Goal: Find specific page/section: Locate item on page

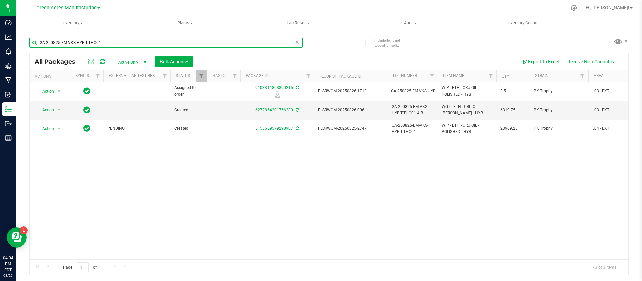
click at [111, 42] on input "GA-250825-EM-VKS-HYB-T-THC01" at bounding box center [165, 42] width 273 height 10
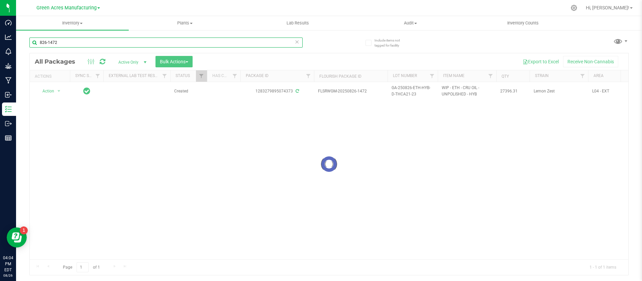
type input "826-1472"
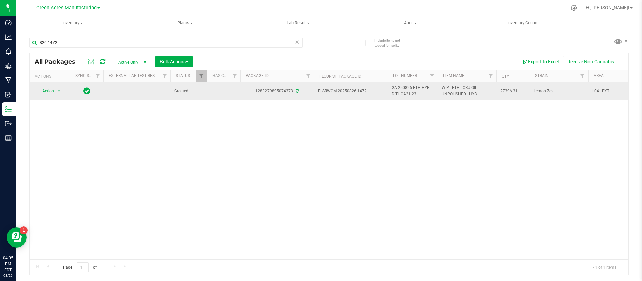
click at [396, 94] on span "GA-250826-ETH-HYB-D-THCA21-23" at bounding box center [413, 91] width 42 height 13
click at [396, 94] on input "GA-250826-ETH-HYB-D-THCA21-23" at bounding box center [411, 91] width 48 height 10
